Goal: Task Accomplishment & Management: Complete application form

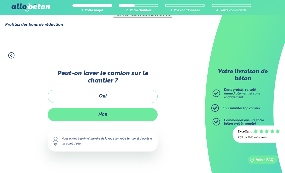
click at [119, 108] on label "Non" at bounding box center [103, 114] width 110 height 13
click at [0, 0] on input "Non" at bounding box center [0, 0] width 0 height 0
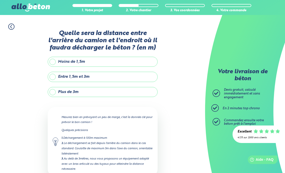
scroll to position [30, 0]
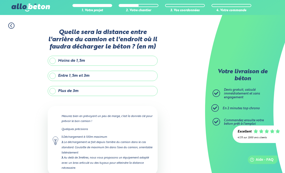
click at [55, 71] on label "Entre 1,5m et 3m" at bounding box center [103, 76] width 110 height 10
click at [0, 0] on input "Entre 1,5m et 3m" at bounding box center [0, 0] width 0 height 0
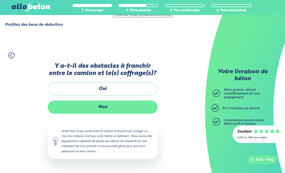
click at [125, 101] on label "Non" at bounding box center [103, 107] width 110 height 13
click at [0, 0] on input "Non" at bounding box center [0, 0] width 0 height 0
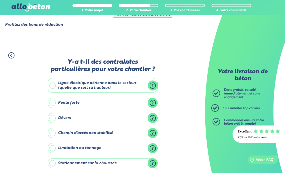
click at [52, 78] on label "Ligne électrique aérienne dans le secteur (quelle que soit sa hauteur)" at bounding box center [103, 85] width 110 height 15
click at [0, 0] on input "Ligne électrique aérienne dans le secteur (quelle que soit sa hauteur)" at bounding box center [0, 0] width 0 height 0
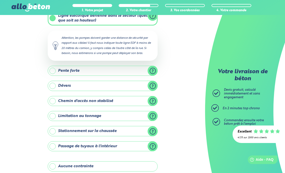
scroll to position [68, 0]
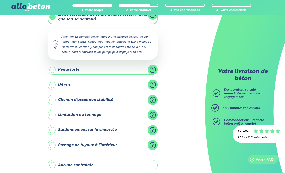
click at [152, 95] on label "Chemin d'accès non stabilisé" at bounding box center [103, 100] width 110 height 10
click at [0, 0] on input "Chemin d'accès non stabilisé" at bounding box center [0, 0] width 0 height 0
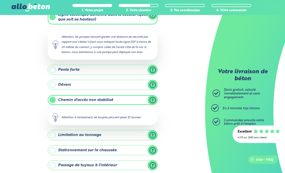
click at [152, 95] on label "Chemin d'accès non stabilisé" at bounding box center [103, 100] width 110 height 10
click at [0, 0] on input "Chemin d'accès non stabilisé" at bounding box center [0, 0] width 0 height 0
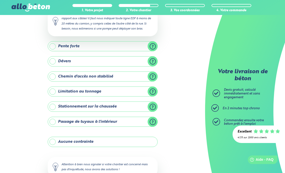
scroll to position [94, 0]
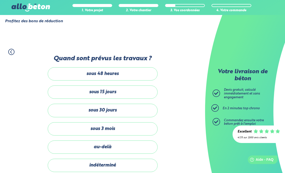
scroll to position [3, 0]
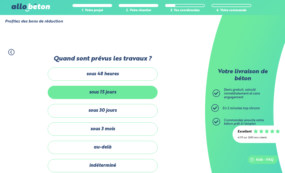
click at [119, 86] on label "sous 15 jours" at bounding box center [103, 92] width 110 height 13
click at [0, 0] on input "sous 15 jours" at bounding box center [0, 0] width 0 height 0
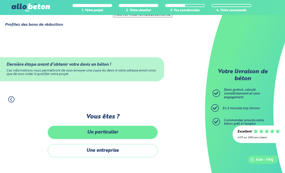
click at [118, 126] on label "Un particulier" at bounding box center [103, 132] width 110 height 13
click at [0, 0] on input "Un particulier" at bounding box center [0, 0] width 0 height 0
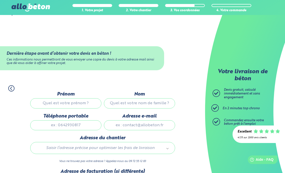
scroll to position [36, 0]
